Goal: Information Seeking & Learning: Learn about a topic

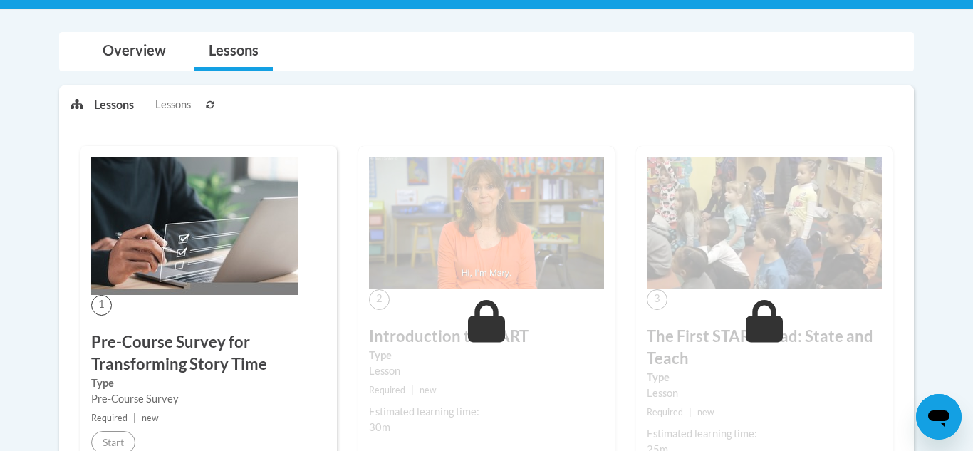
scroll to position [268, 0]
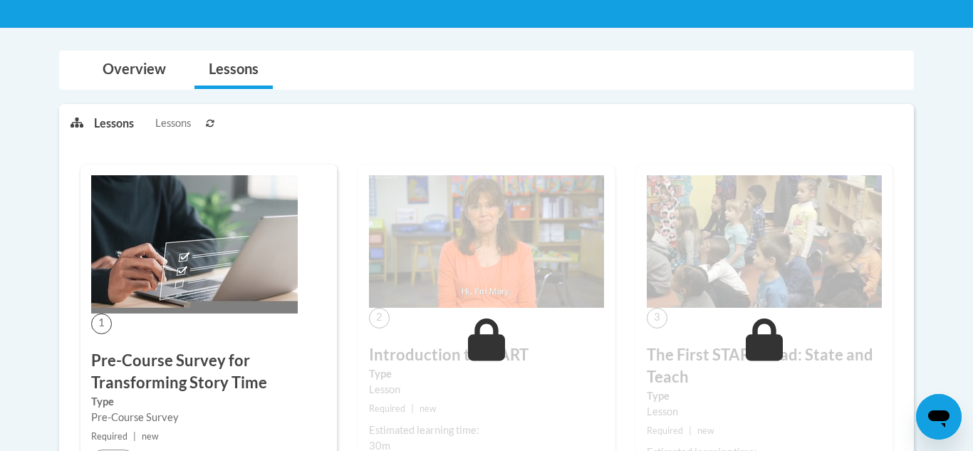
click at [491, 136] on ul "Lessons Lessons" at bounding box center [296, 123] width 404 height 36
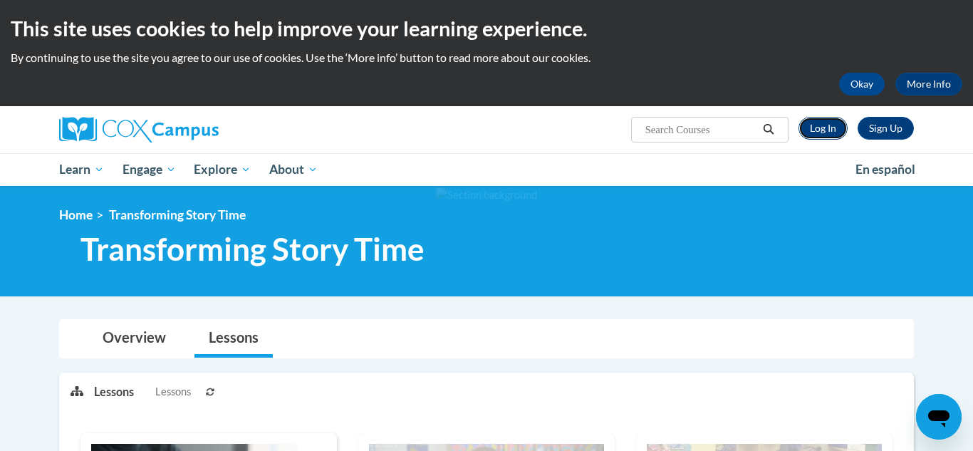
click at [816, 124] on link "Log In" at bounding box center [822, 128] width 49 height 23
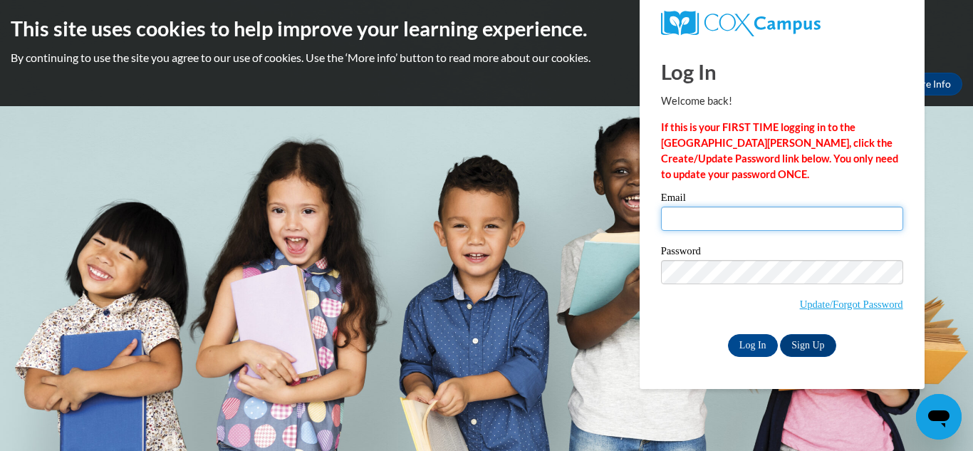
type input "thelm-morris@lccaa.net"
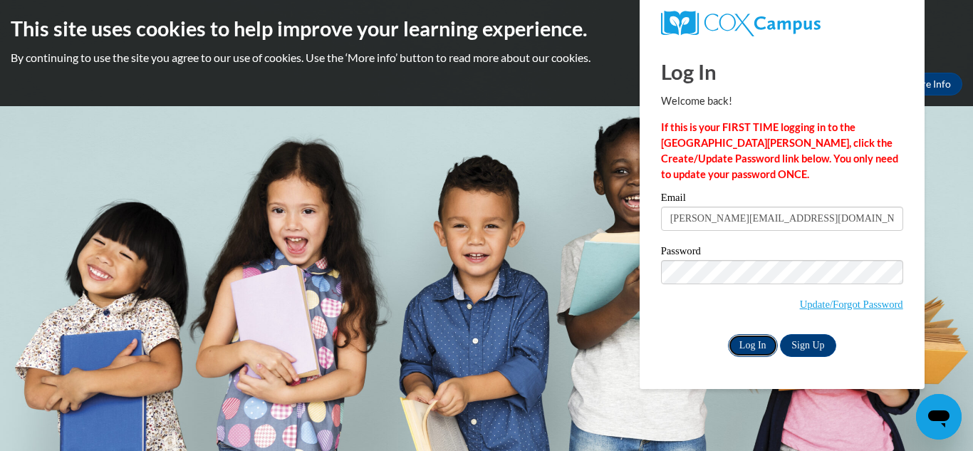
click at [748, 338] on input "Log In" at bounding box center [753, 345] width 50 height 23
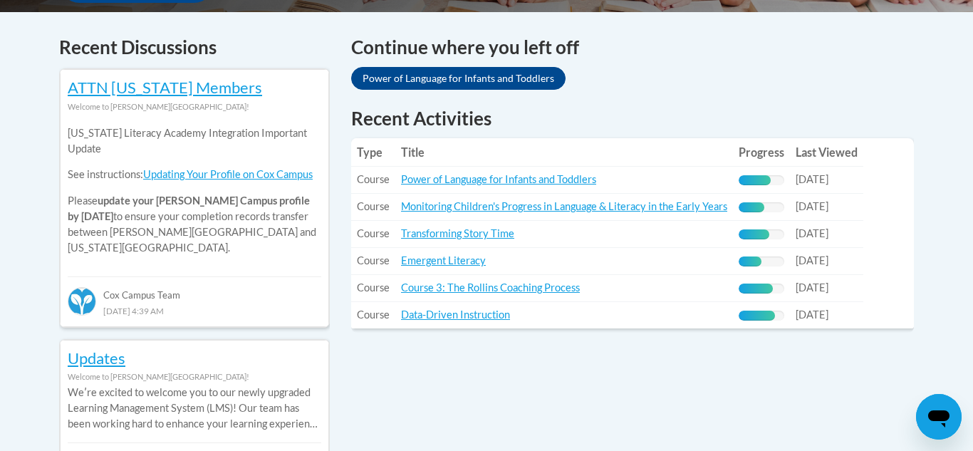
scroll to position [600, 0]
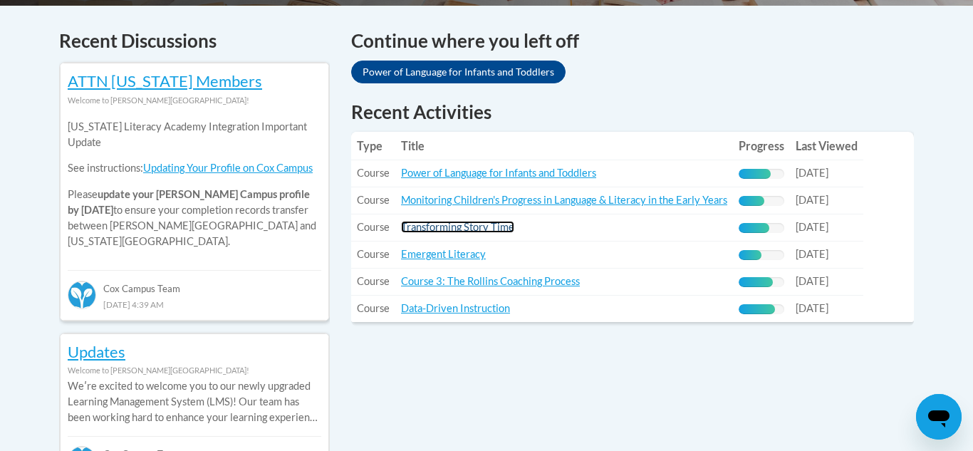
click at [474, 231] on link "Transforming Story Time" at bounding box center [457, 227] width 113 height 12
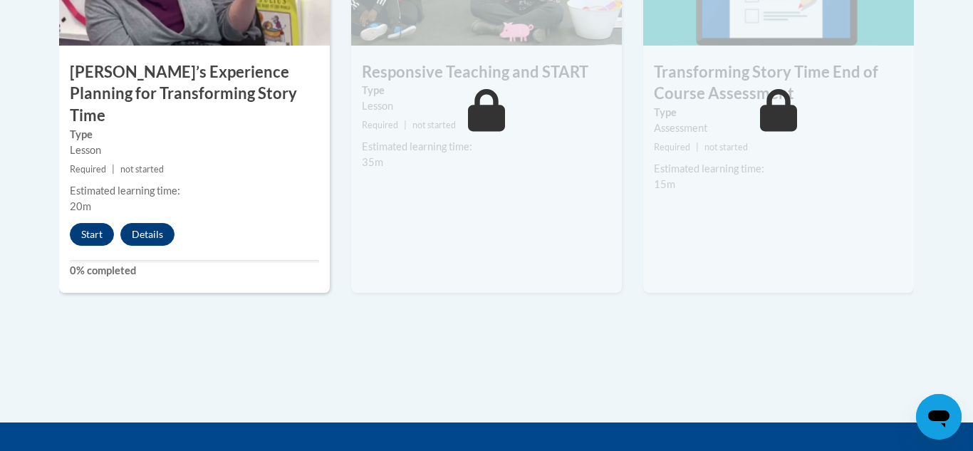
scroll to position [1361, 0]
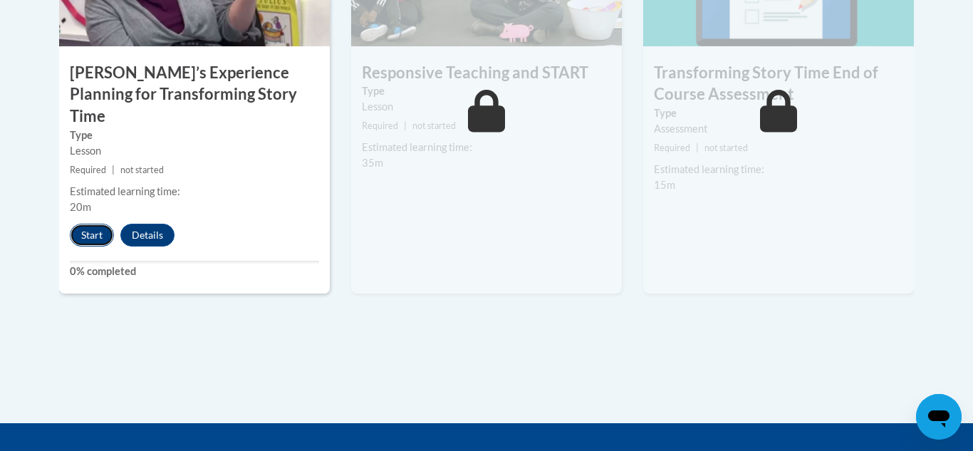
click at [105, 224] on button "Start" at bounding box center [92, 235] width 44 height 23
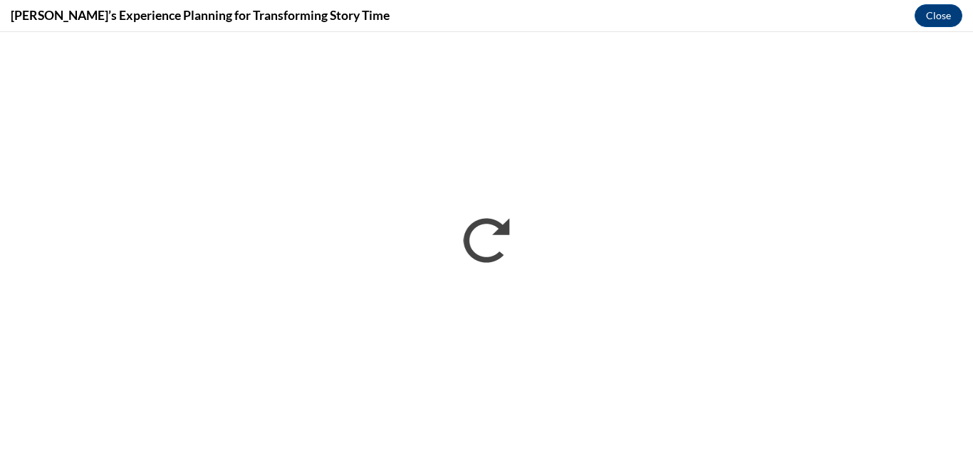
scroll to position [0, 0]
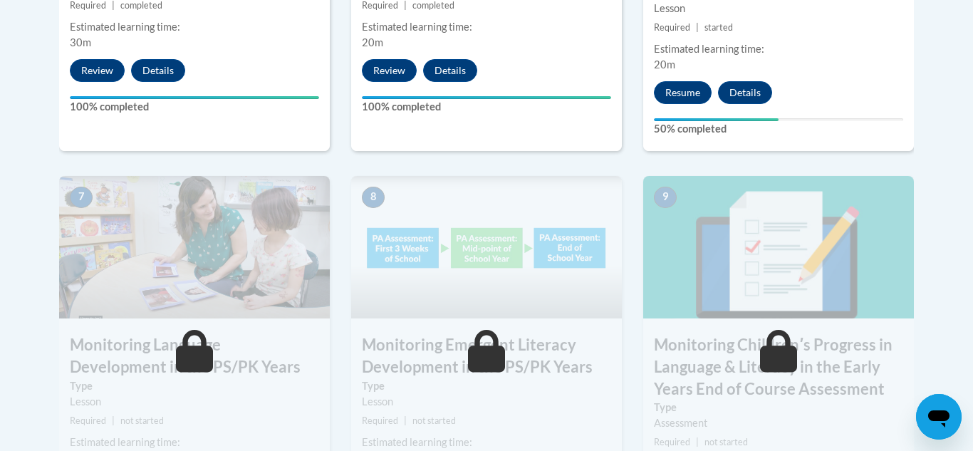
scroll to position [1144, 0]
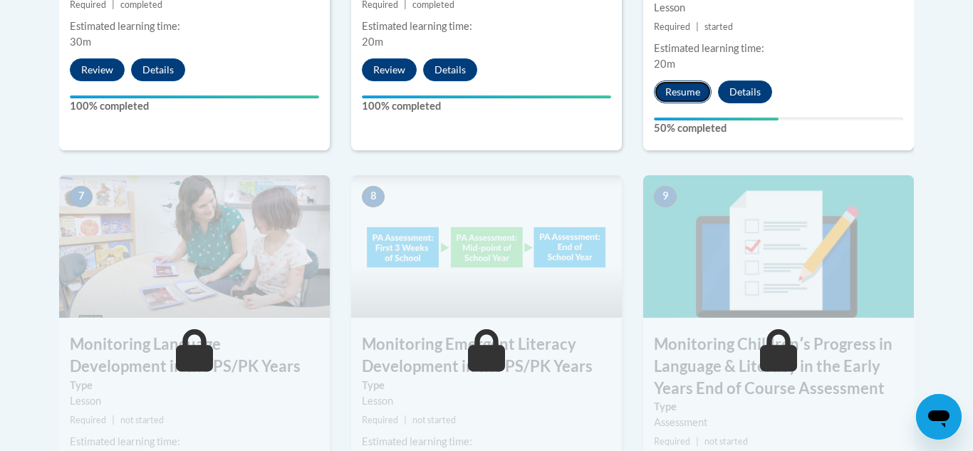
click at [671, 97] on button "Resume" at bounding box center [683, 91] width 58 height 23
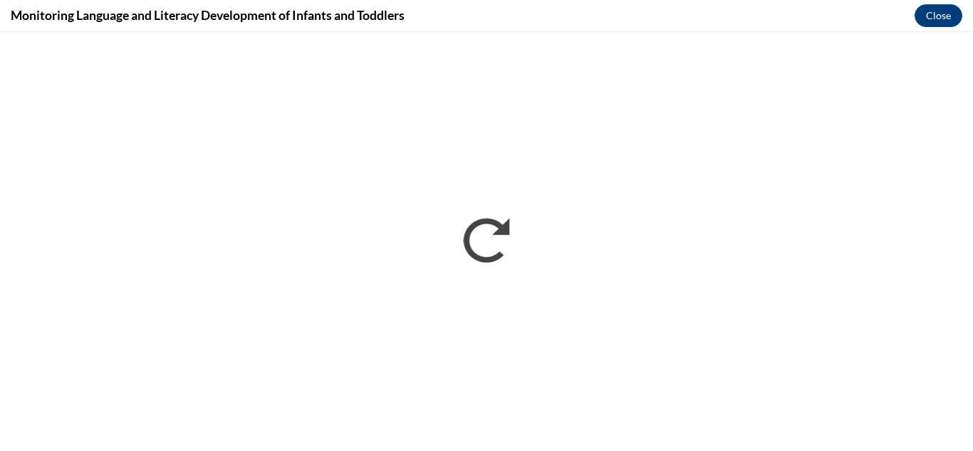
scroll to position [0, 0]
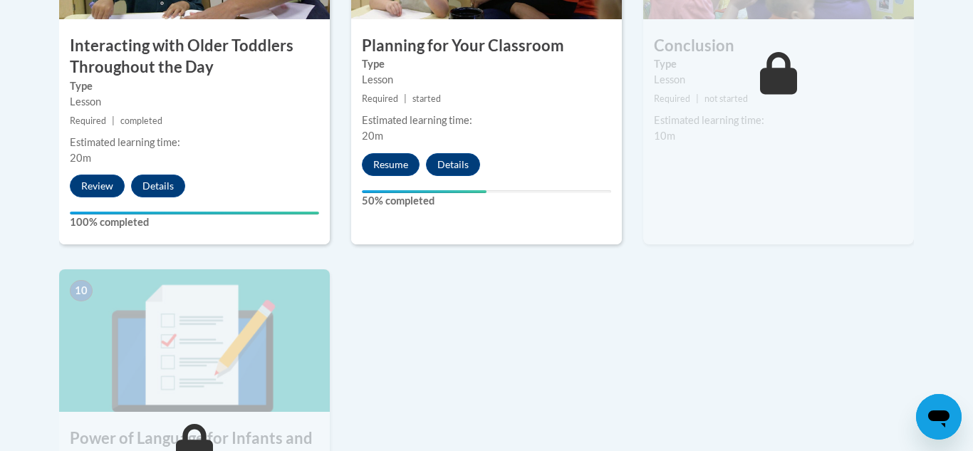
scroll to position [1406, 0]
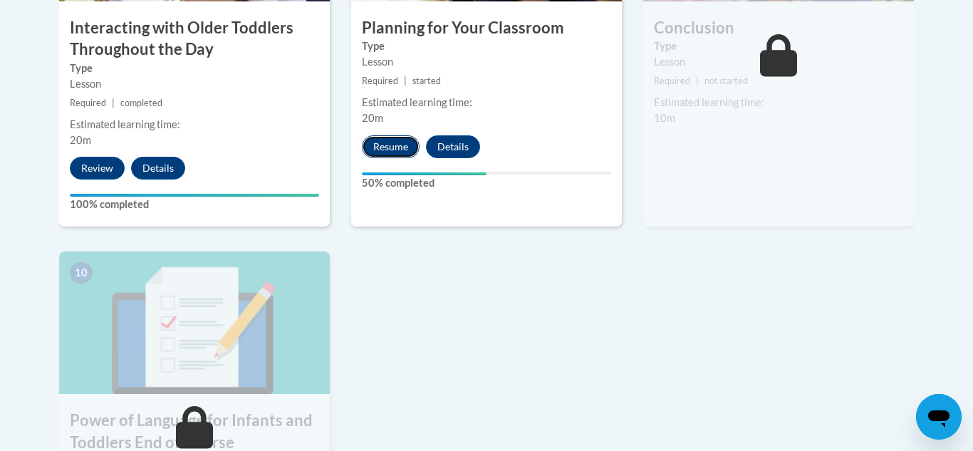
click at [382, 135] on button "Resume" at bounding box center [391, 146] width 58 height 23
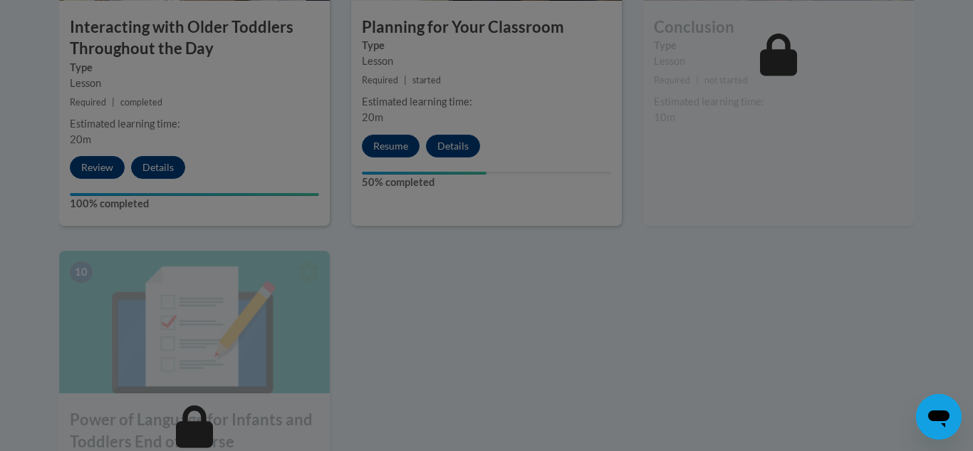
scroll to position [1409, 0]
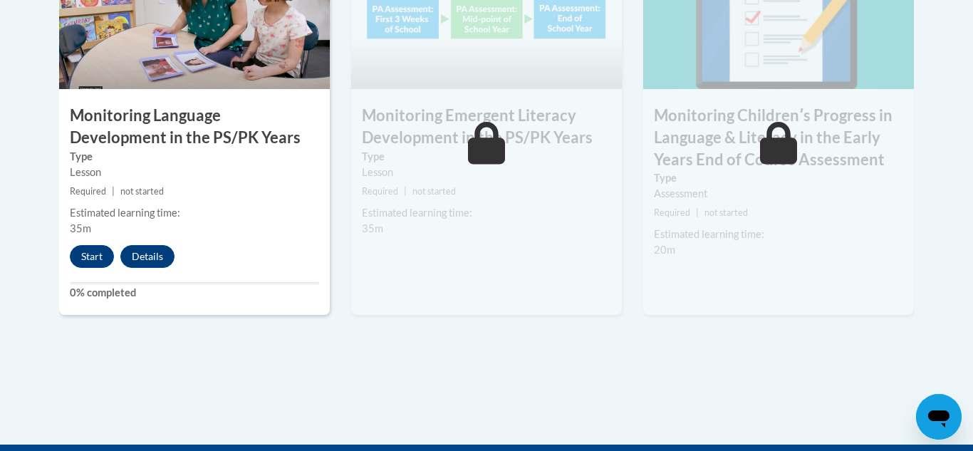
scroll to position [1370, 0]
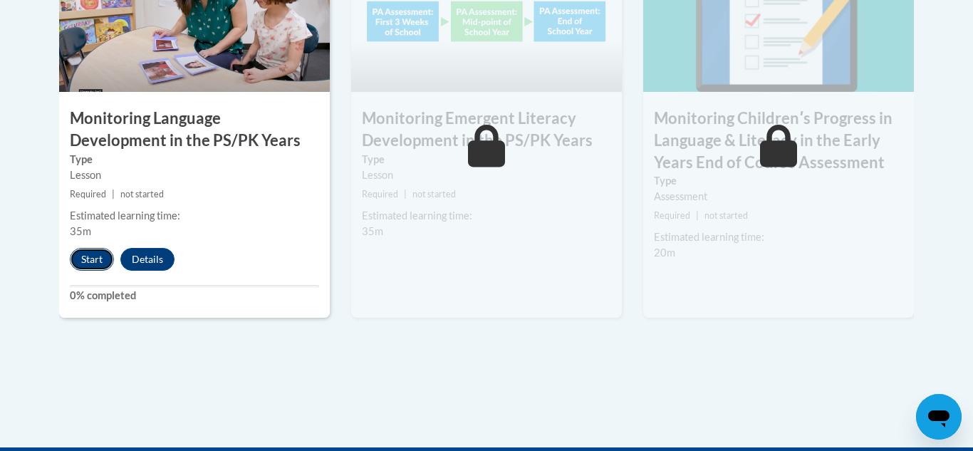
click at [98, 266] on button "Start" at bounding box center [92, 259] width 44 height 23
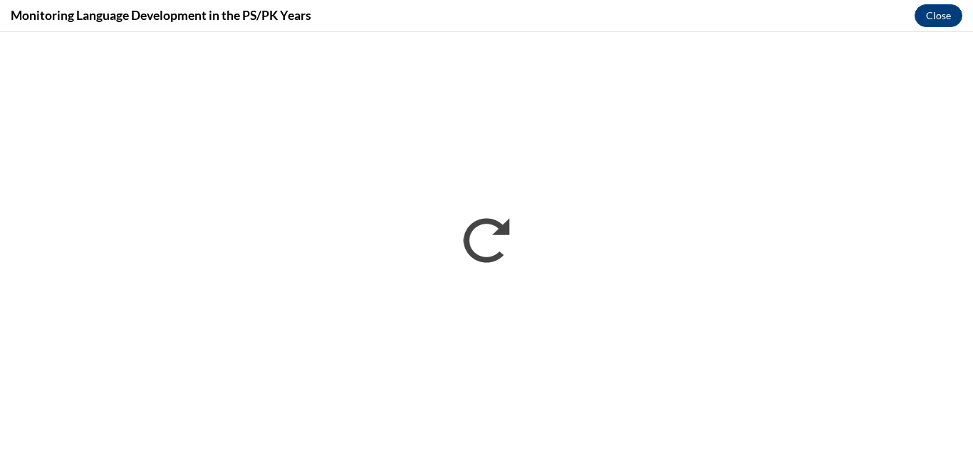
scroll to position [1369, 0]
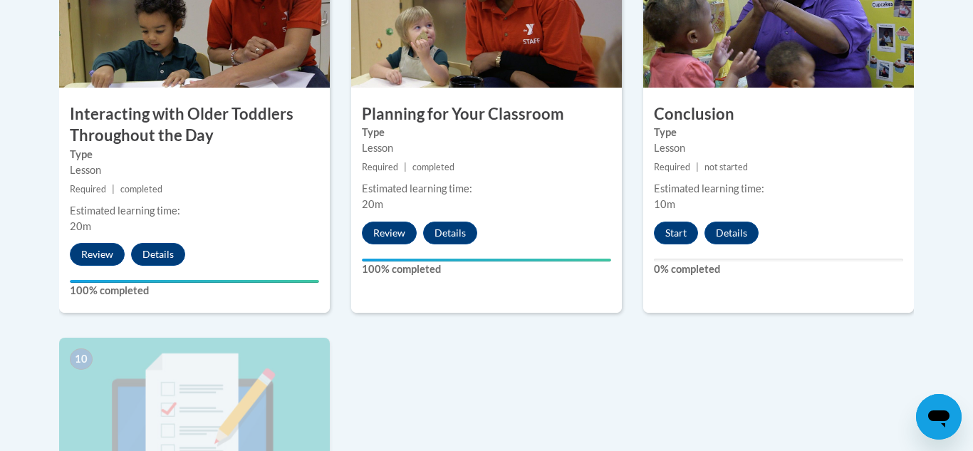
scroll to position [1321, 0]
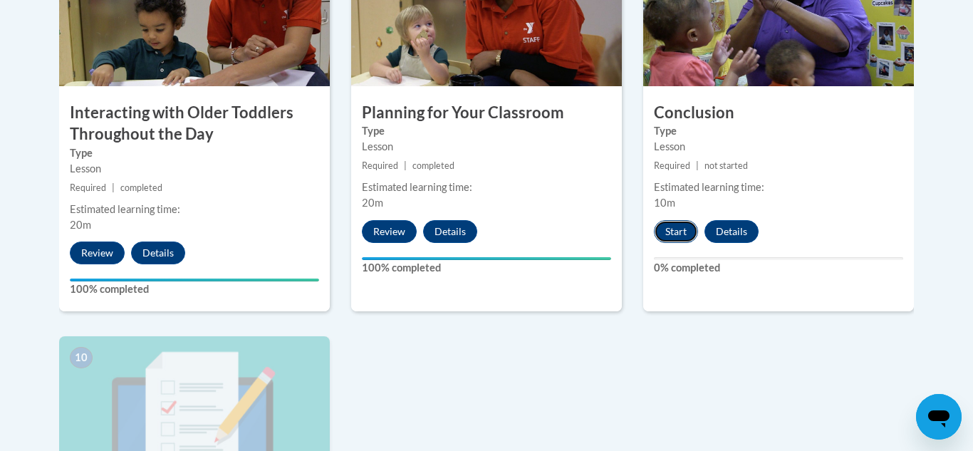
click at [683, 220] on button "Start" at bounding box center [676, 231] width 44 height 23
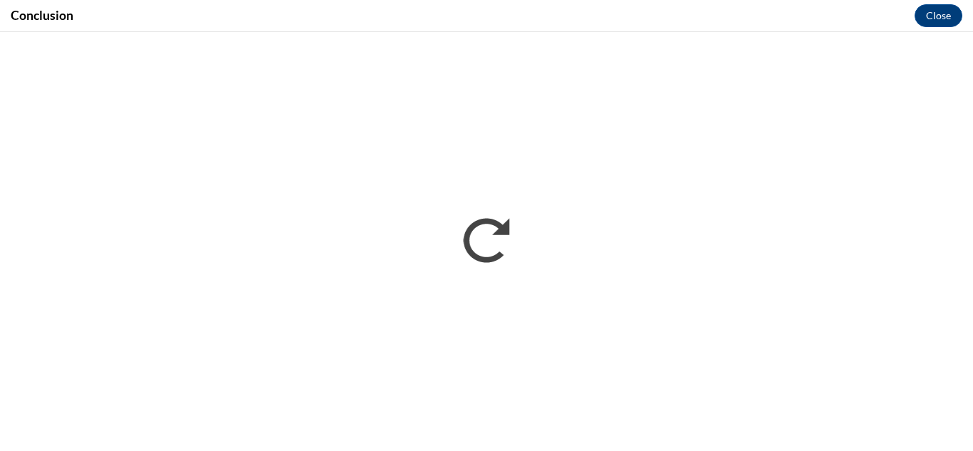
scroll to position [0, 0]
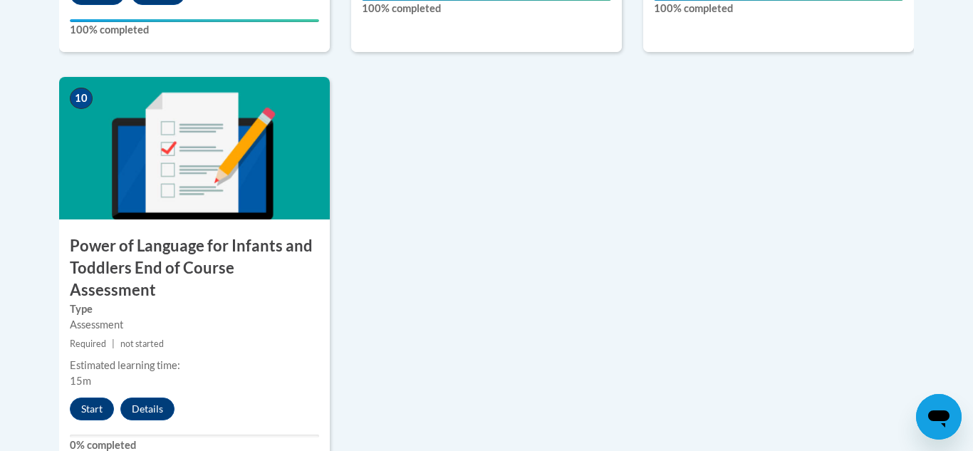
scroll to position [1577, 0]
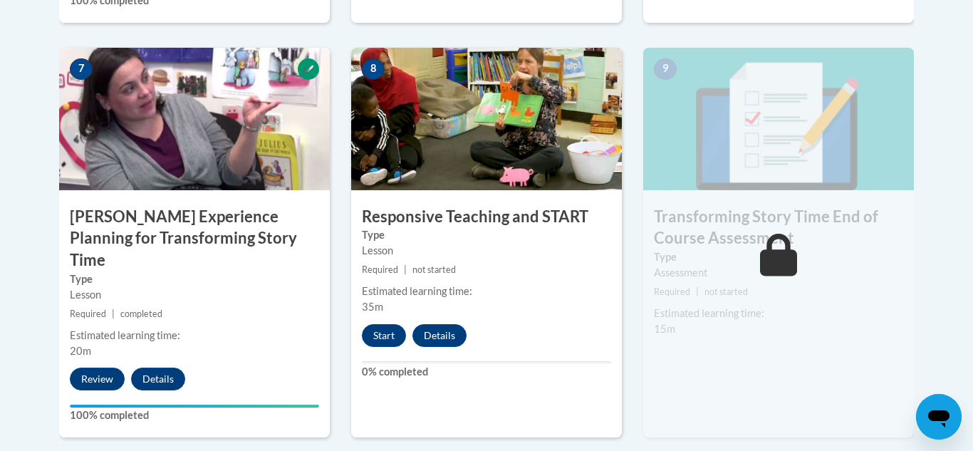
scroll to position [1236, 0]
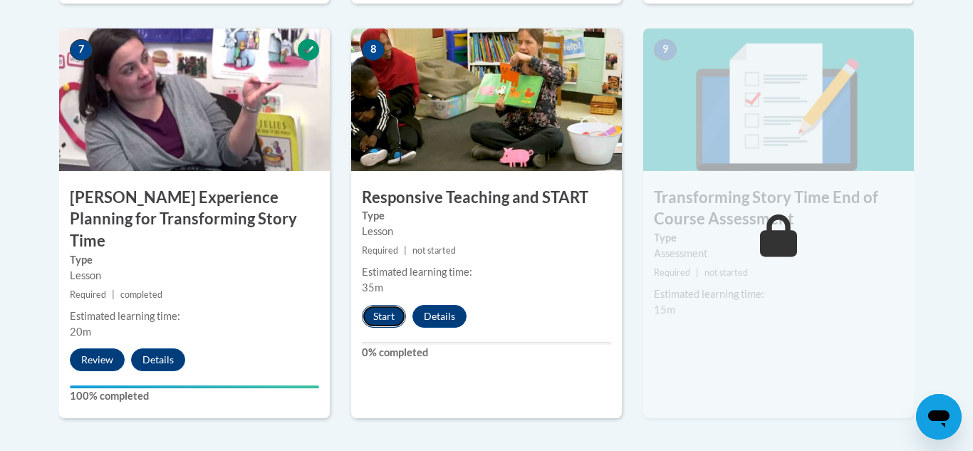
click at [394, 315] on button "Start" at bounding box center [384, 316] width 44 height 23
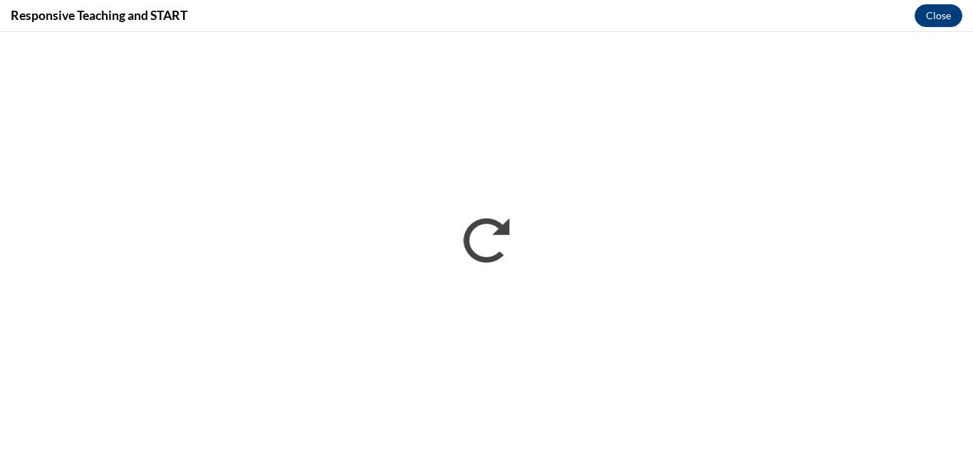
scroll to position [0, 0]
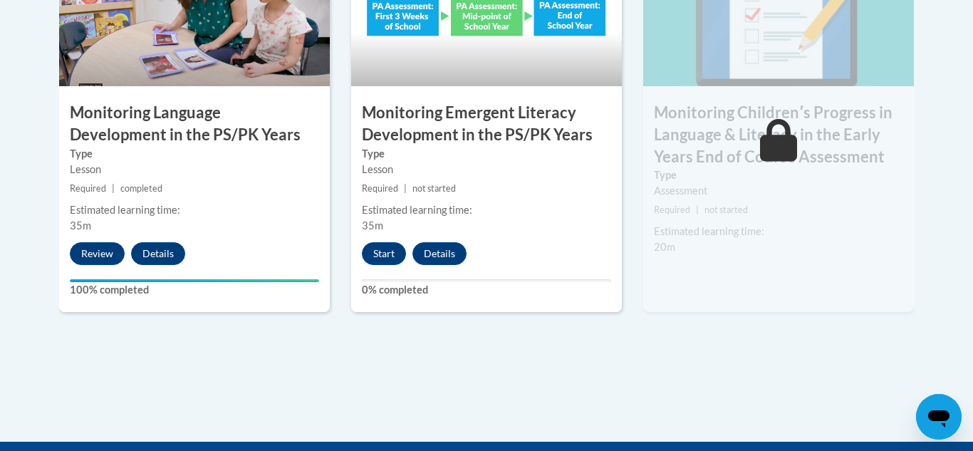
scroll to position [1387, 0]
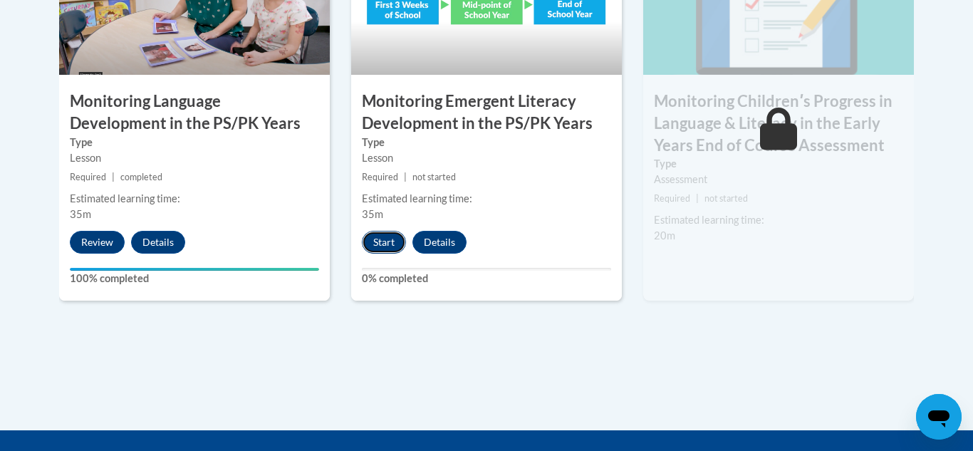
click at [390, 239] on button "Start" at bounding box center [384, 242] width 44 height 23
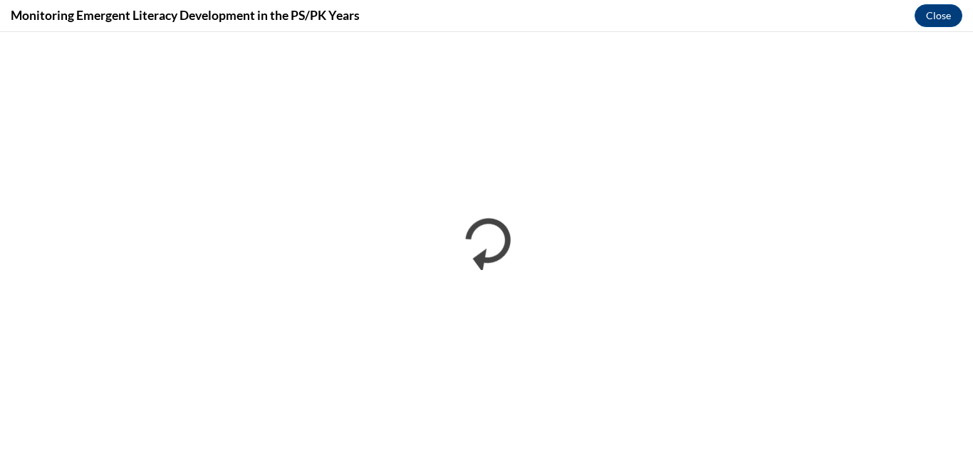
scroll to position [0, 0]
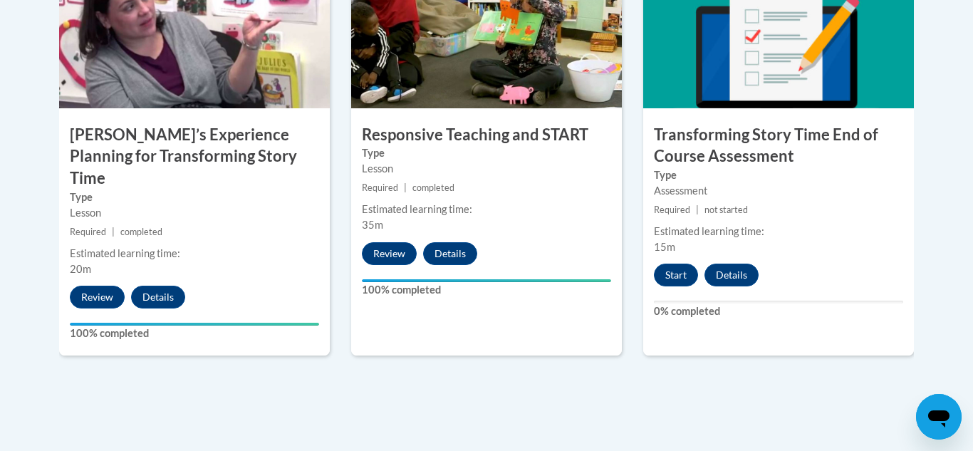
scroll to position [1297, 0]
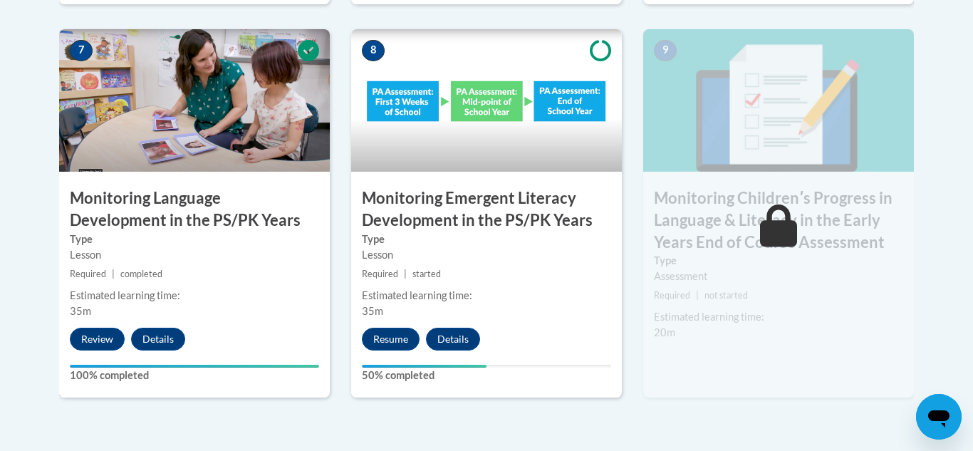
scroll to position [1293, 0]
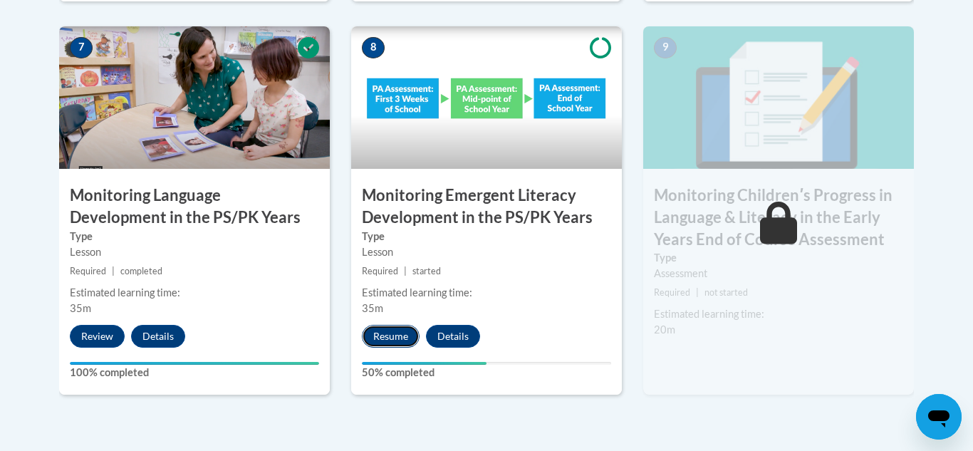
click at [397, 340] on button "Resume" at bounding box center [391, 336] width 58 height 23
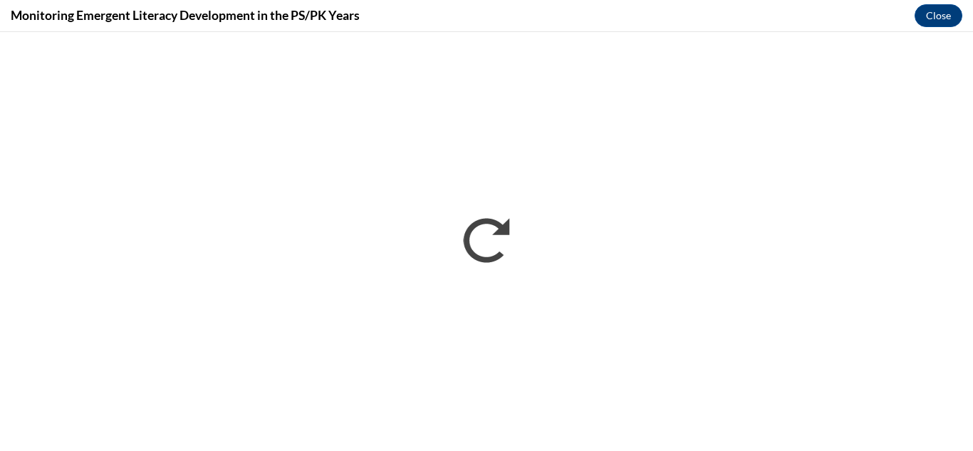
scroll to position [0, 0]
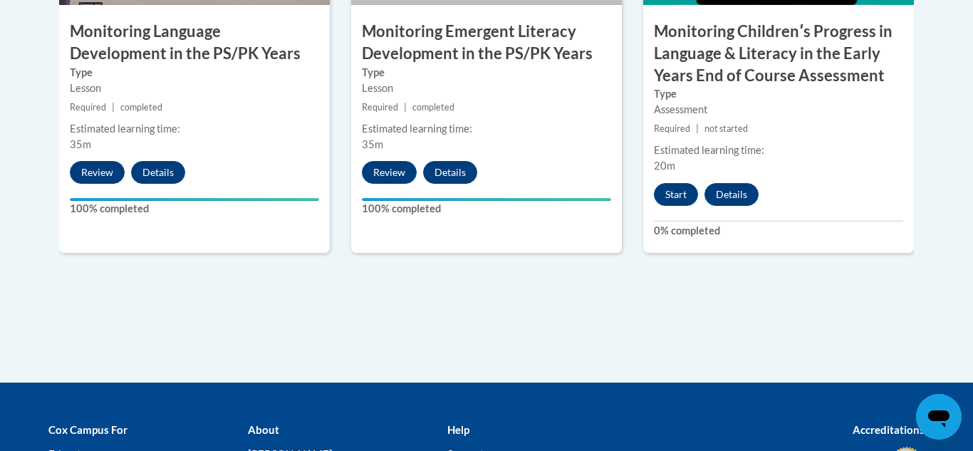
scroll to position [1456, 0]
